Goal: Information Seeking & Learning: Learn about a topic

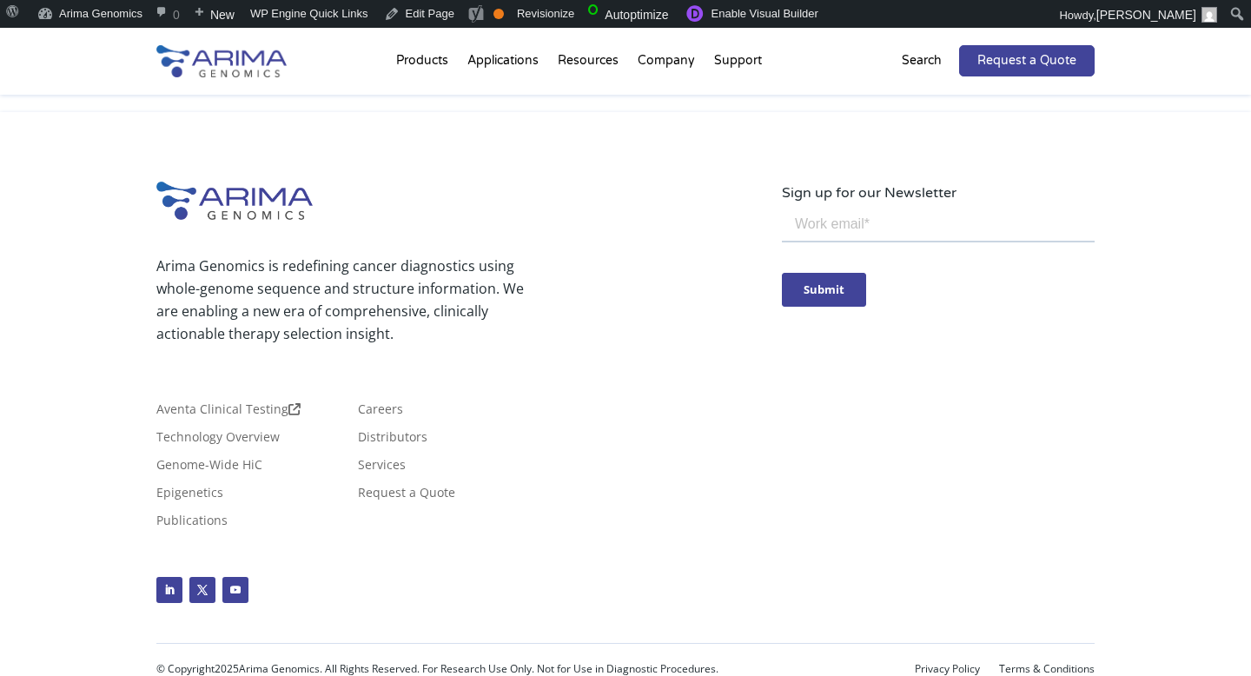
scroll to position [4228, 0]
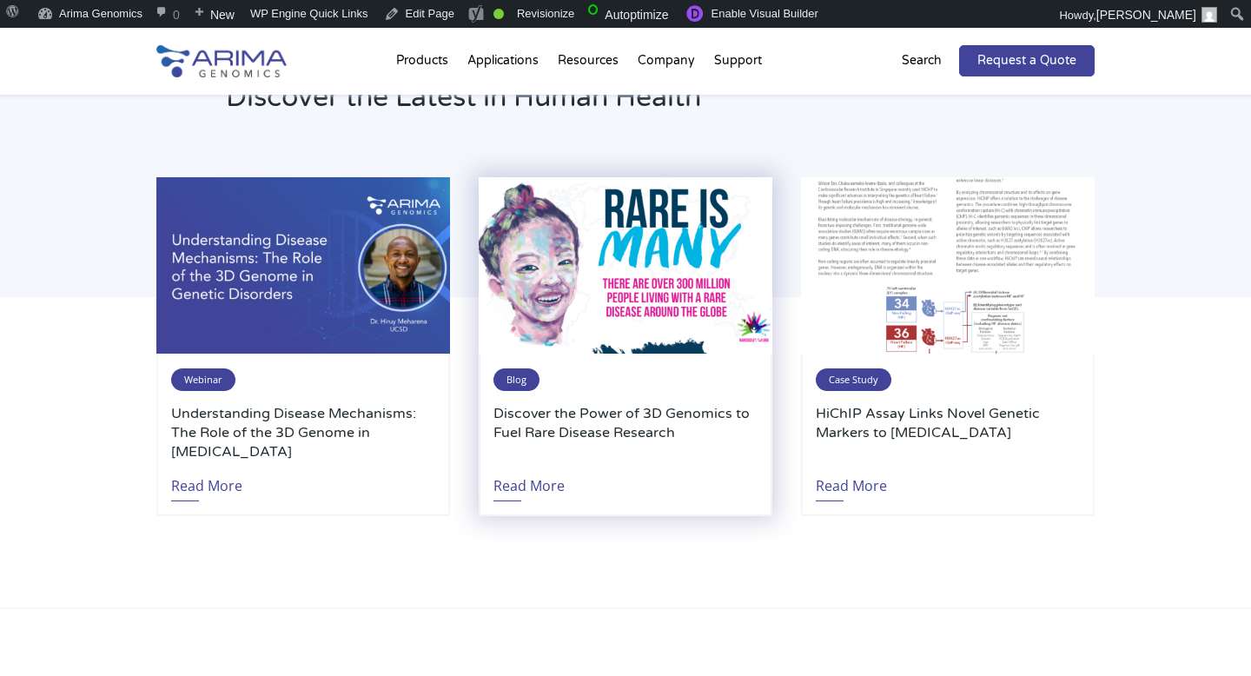
scroll to position [4726, 0]
